Goal: Information Seeking & Learning: Learn about a topic

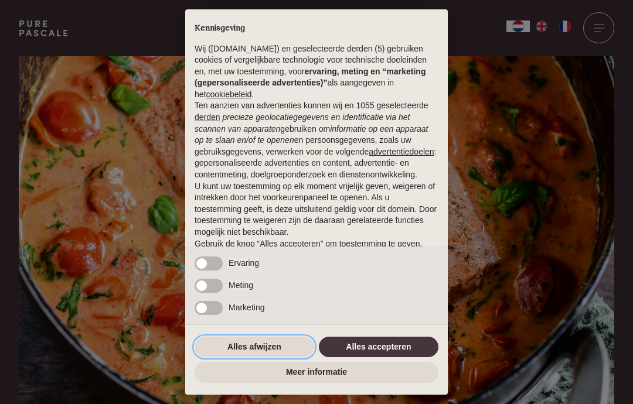
click at [241, 356] on button "Alles afwijzen" at bounding box center [255, 347] width 120 height 21
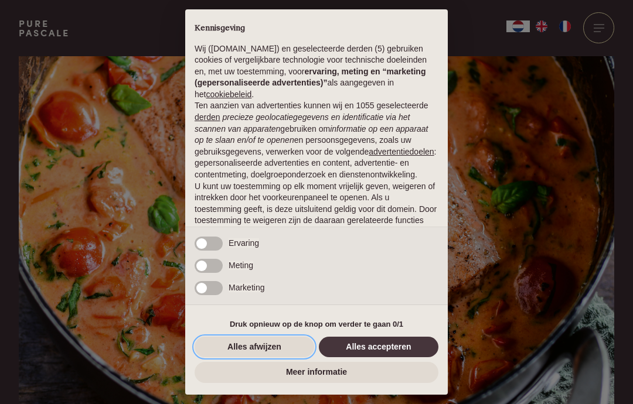
scroll to position [59, 0]
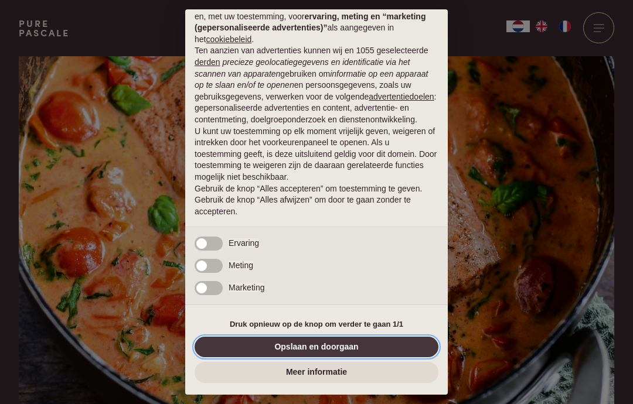
click at [243, 337] on button "Opslaan en doorgaan" at bounding box center [317, 347] width 244 height 21
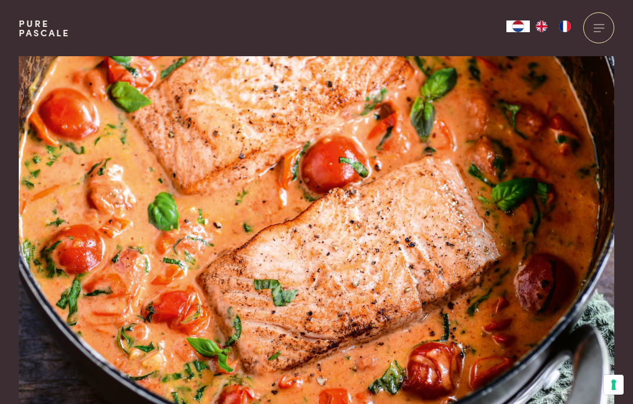
scroll to position [0, 0]
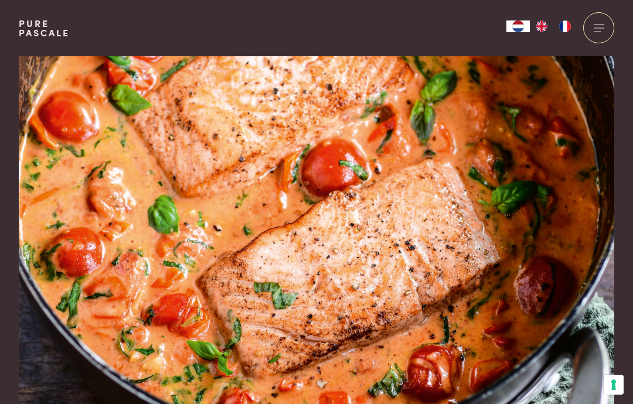
click at [588, 33] on div at bounding box center [598, 27] width 31 height 31
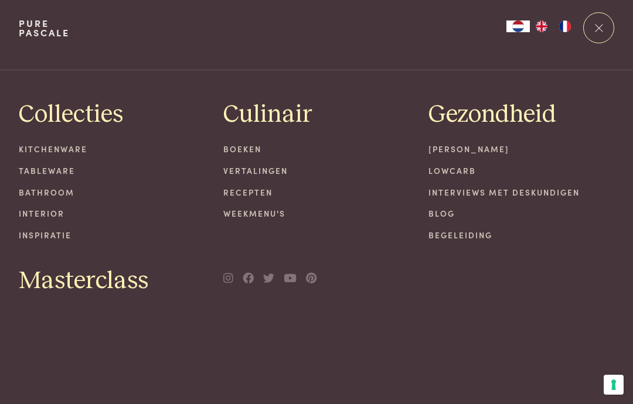
click at [233, 152] on link "Boeken" at bounding box center [316, 149] width 186 height 12
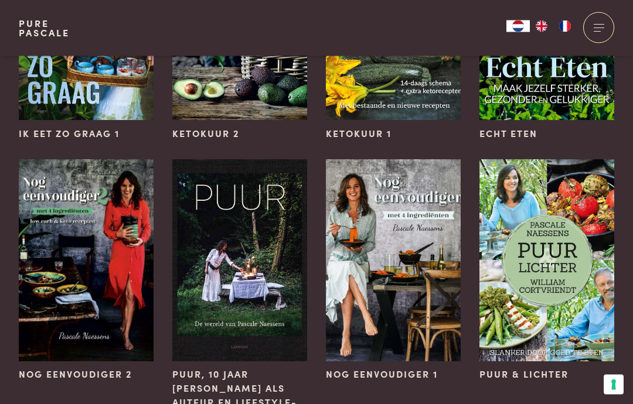
scroll to position [778, 0]
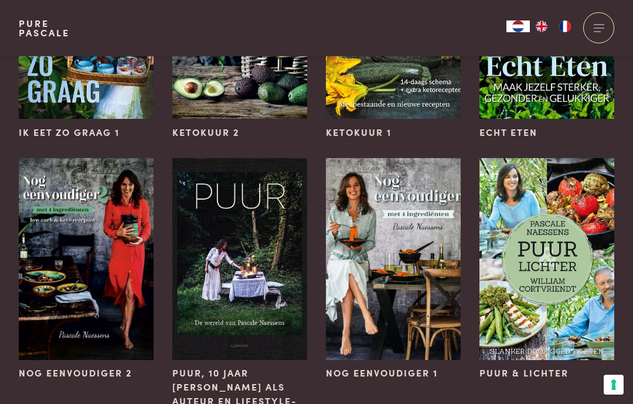
click at [54, 285] on img at bounding box center [86, 259] width 135 height 202
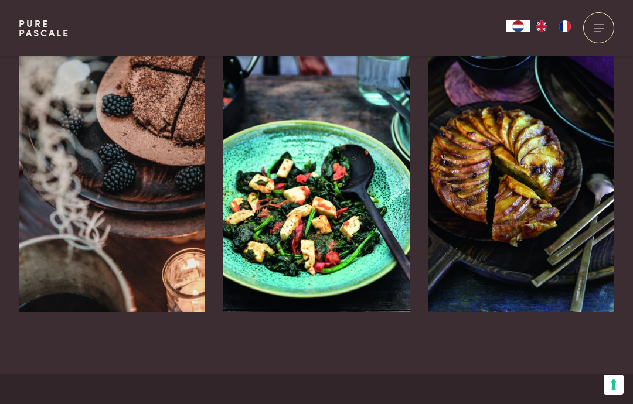
scroll to position [1401, 0]
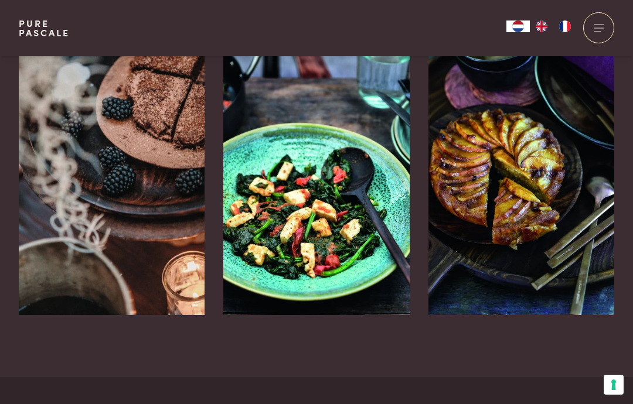
click at [591, 40] on div at bounding box center [598, 27] width 31 height 31
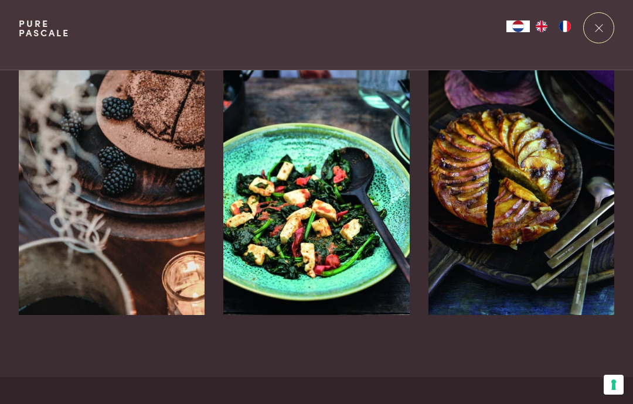
scroll to position [0, 0]
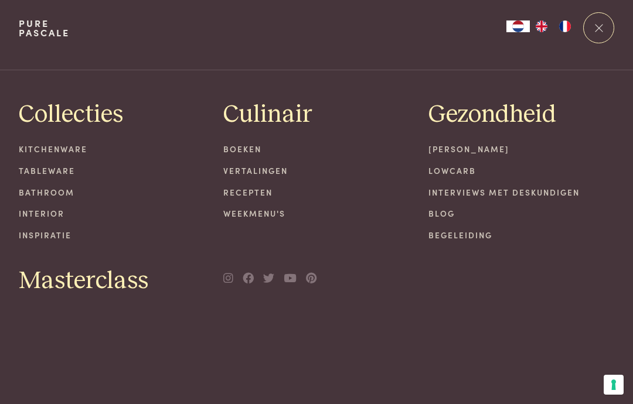
click at [234, 189] on link "Recepten" at bounding box center [316, 192] width 186 height 12
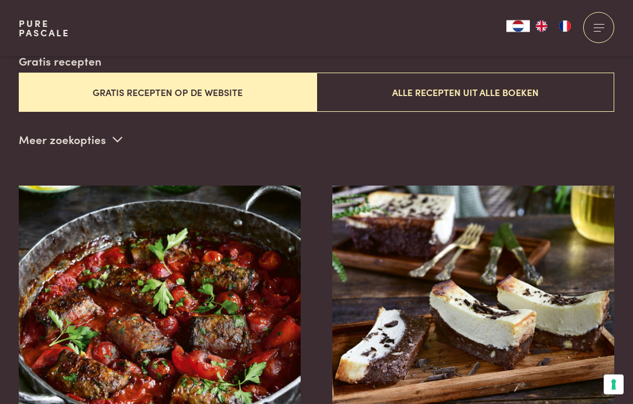
scroll to position [329, 0]
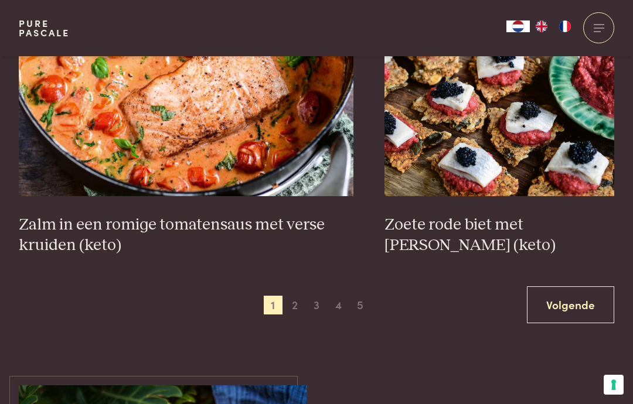
click at [292, 296] on span "2" at bounding box center [294, 305] width 19 height 19
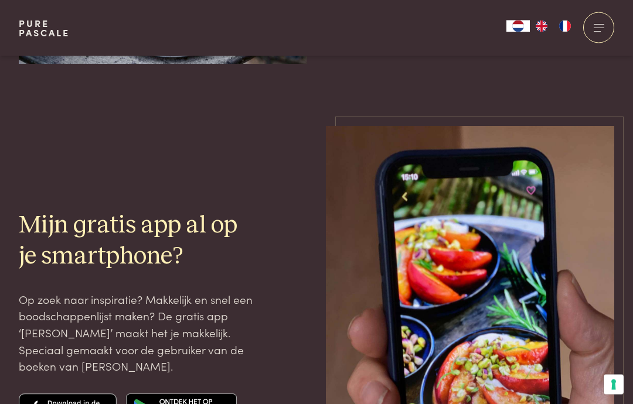
scroll to position [2889, 0]
click at [50, 404] on img at bounding box center [68, 410] width 98 height 33
